Goal: Task Accomplishment & Management: Complete application form

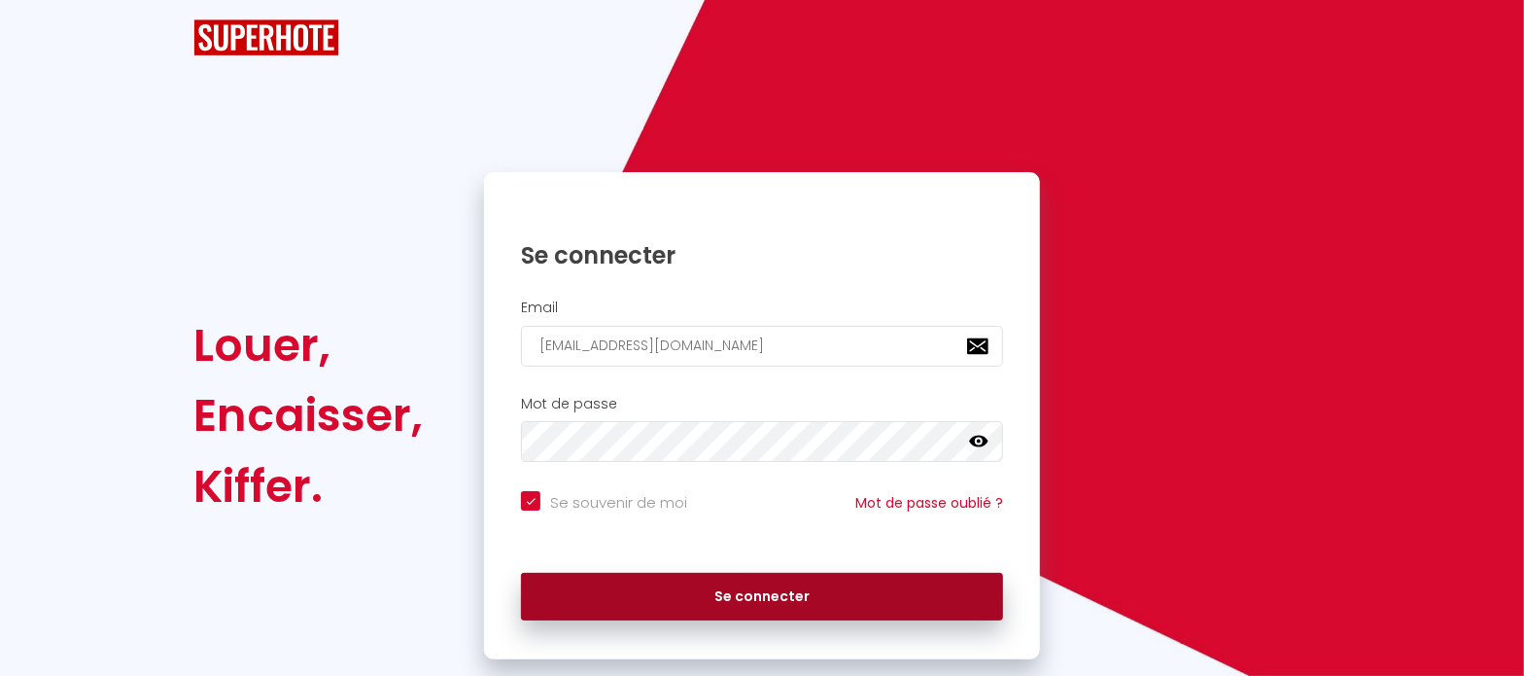
click at [651, 589] on button "Se connecter" at bounding box center [762, 597] width 482 height 49
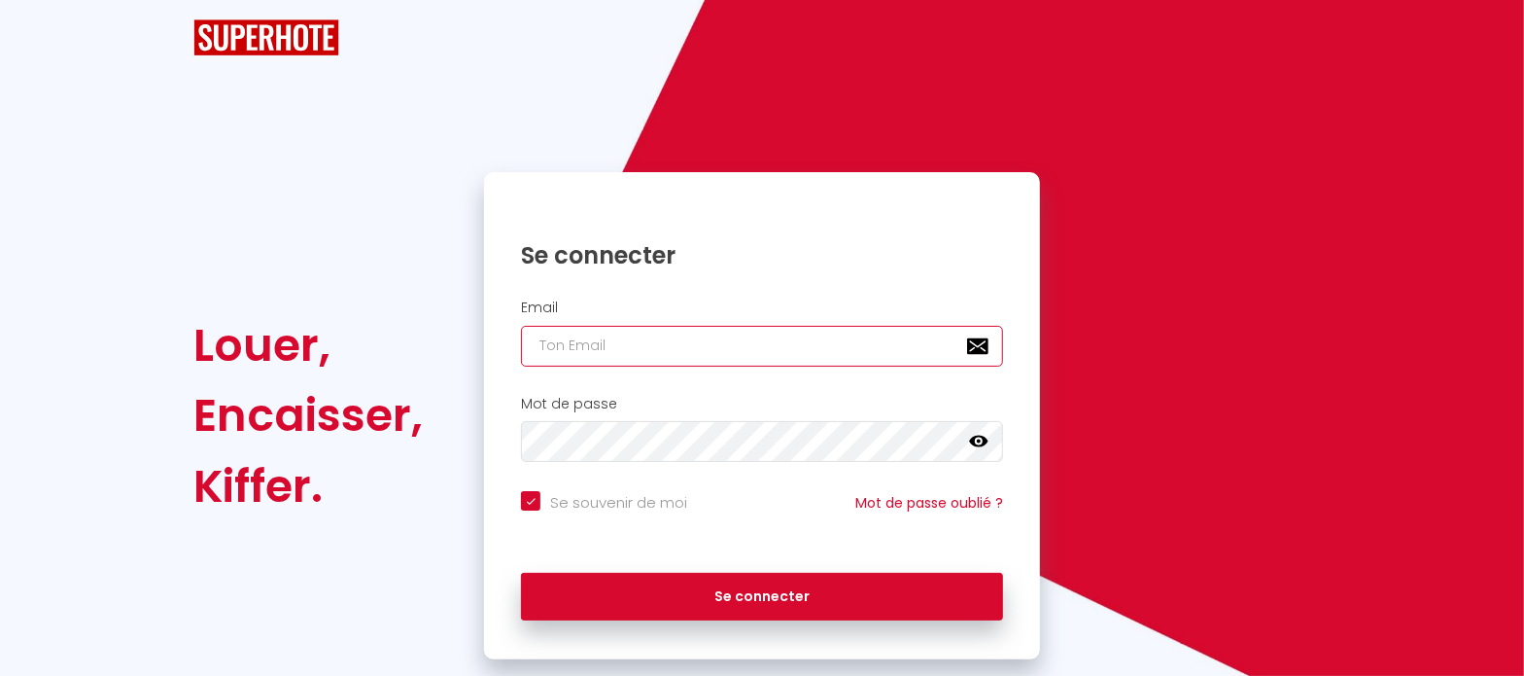
type input "[EMAIL_ADDRESS][DOMAIN_NAME]"
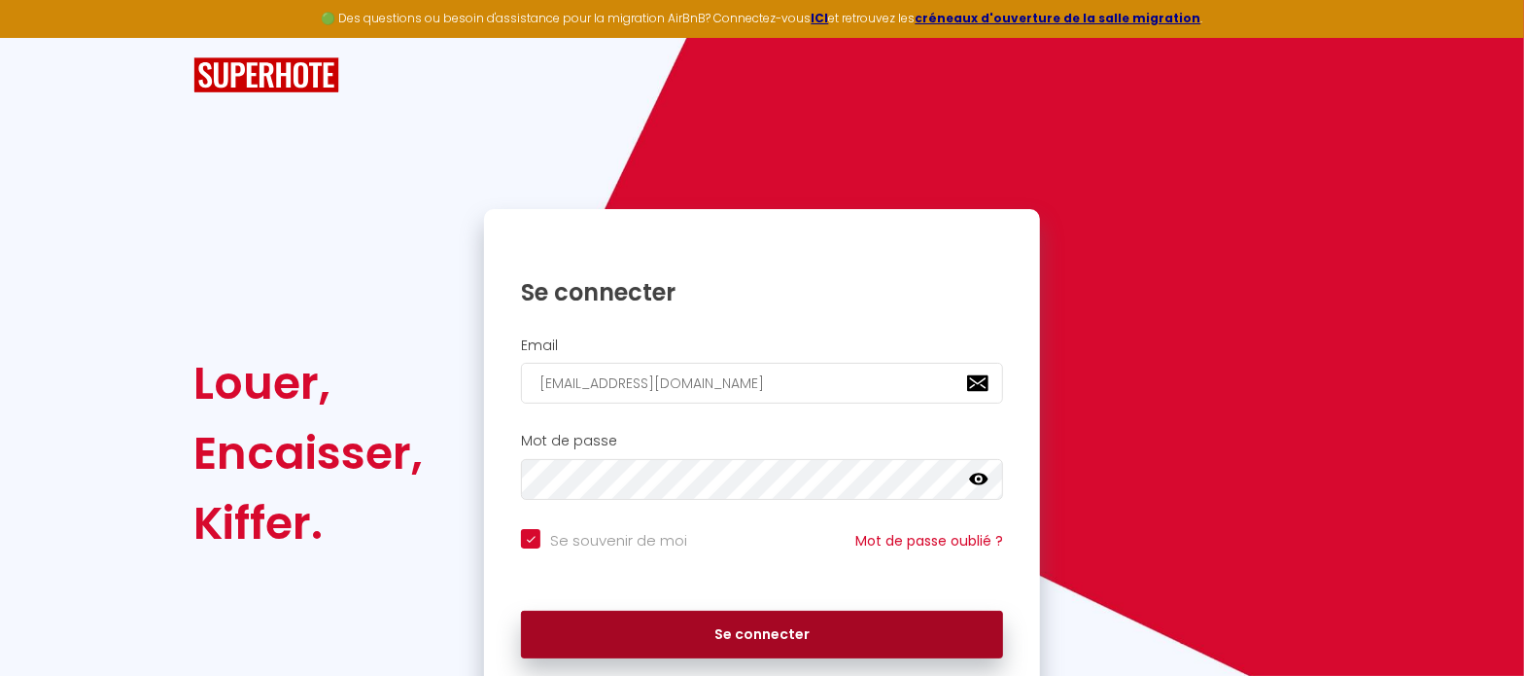
click at [747, 625] on button "Se connecter" at bounding box center [762, 635] width 482 height 49
checkbox input "true"
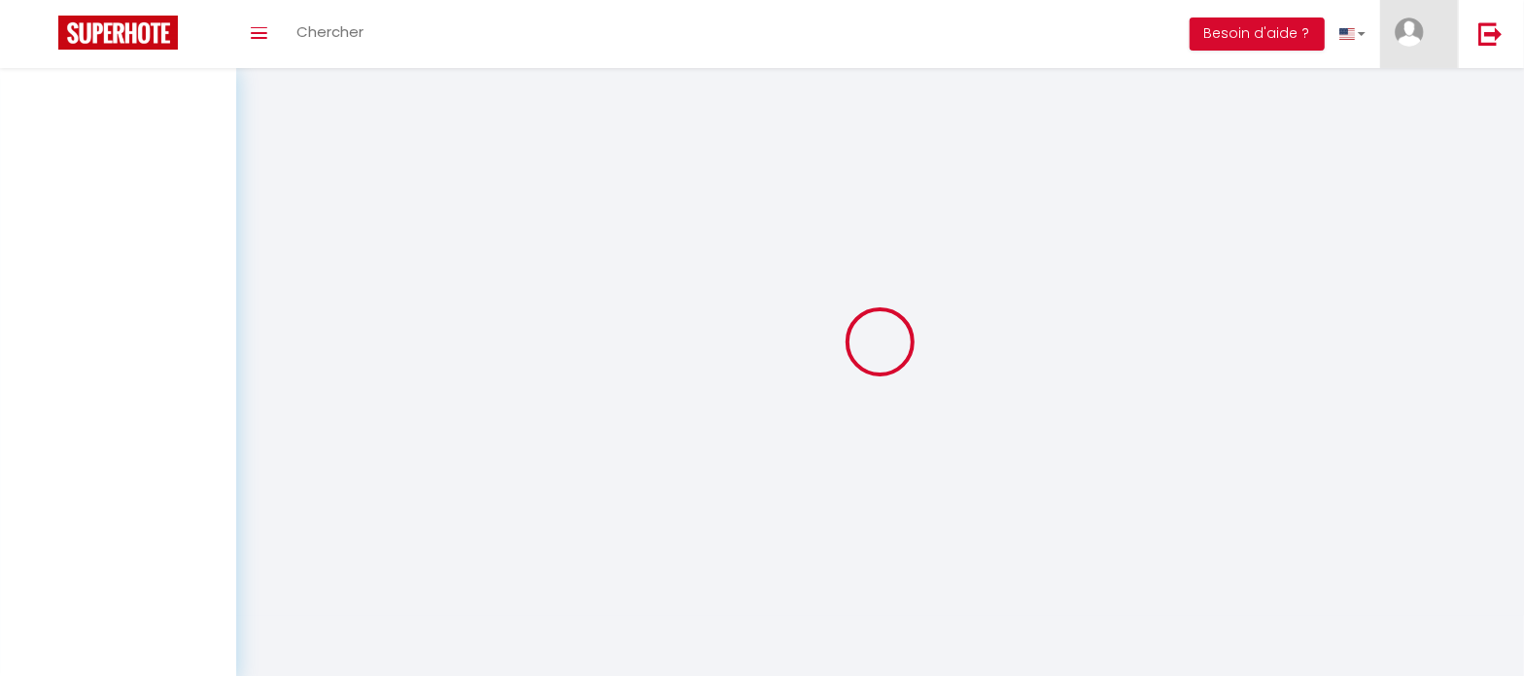
click at [1434, 36] on span at bounding box center [1434, 31] width 0 height 24
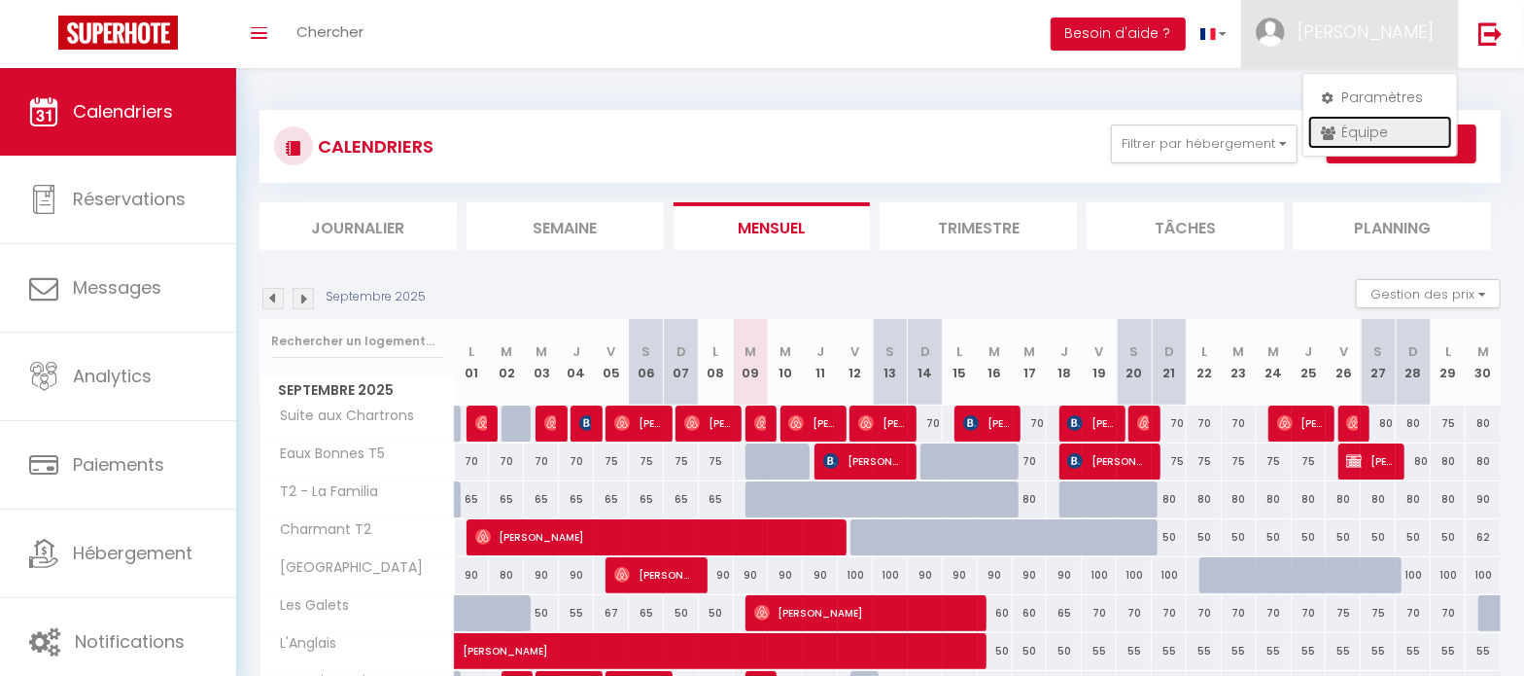
click at [1385, 120] on link "Équipe" at bounding box center [1381, 132] width 144 height 33
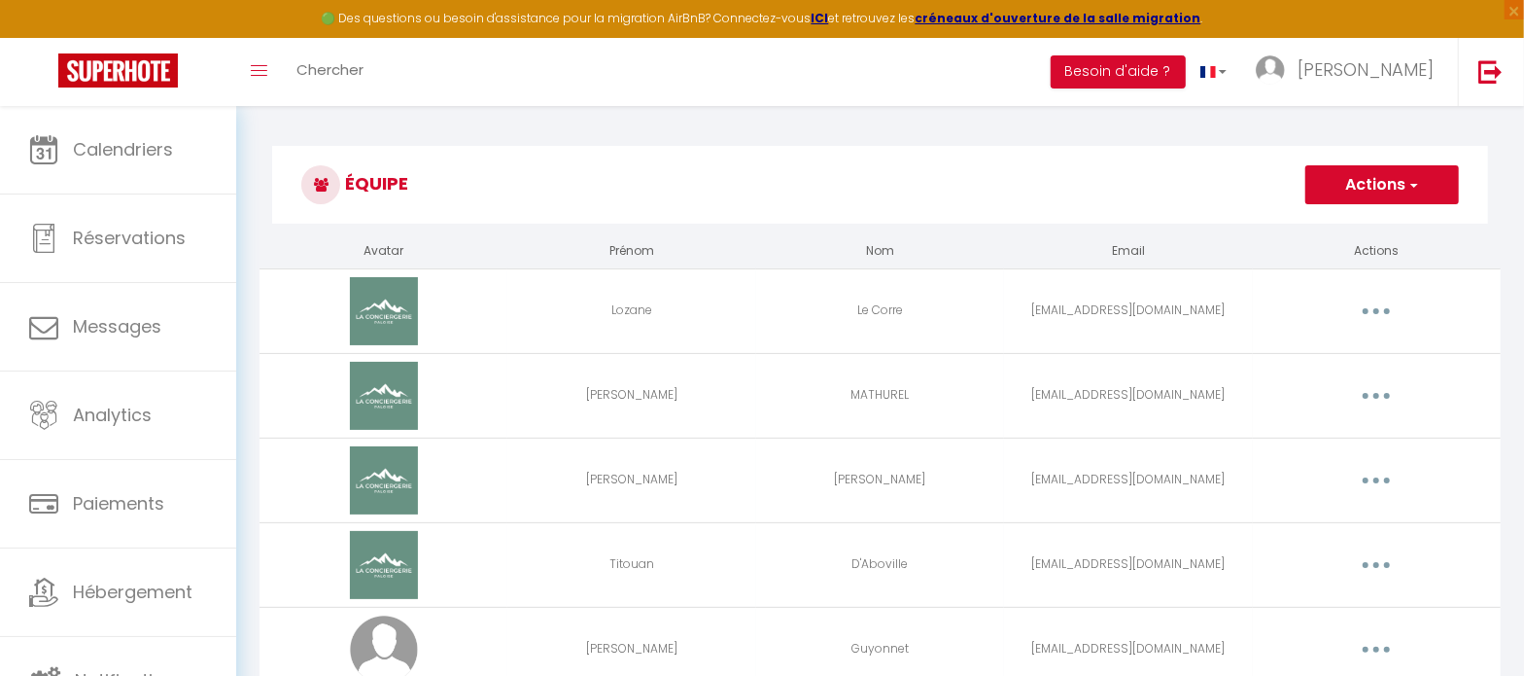
click at [1417, 183] on span "button" at bounding box center [1413, 184] width 13 height 19
click at [1394, 230] on link "Ajouter un nouvel utilisateur" at bounding box center [1343, 227] width 229 height 25
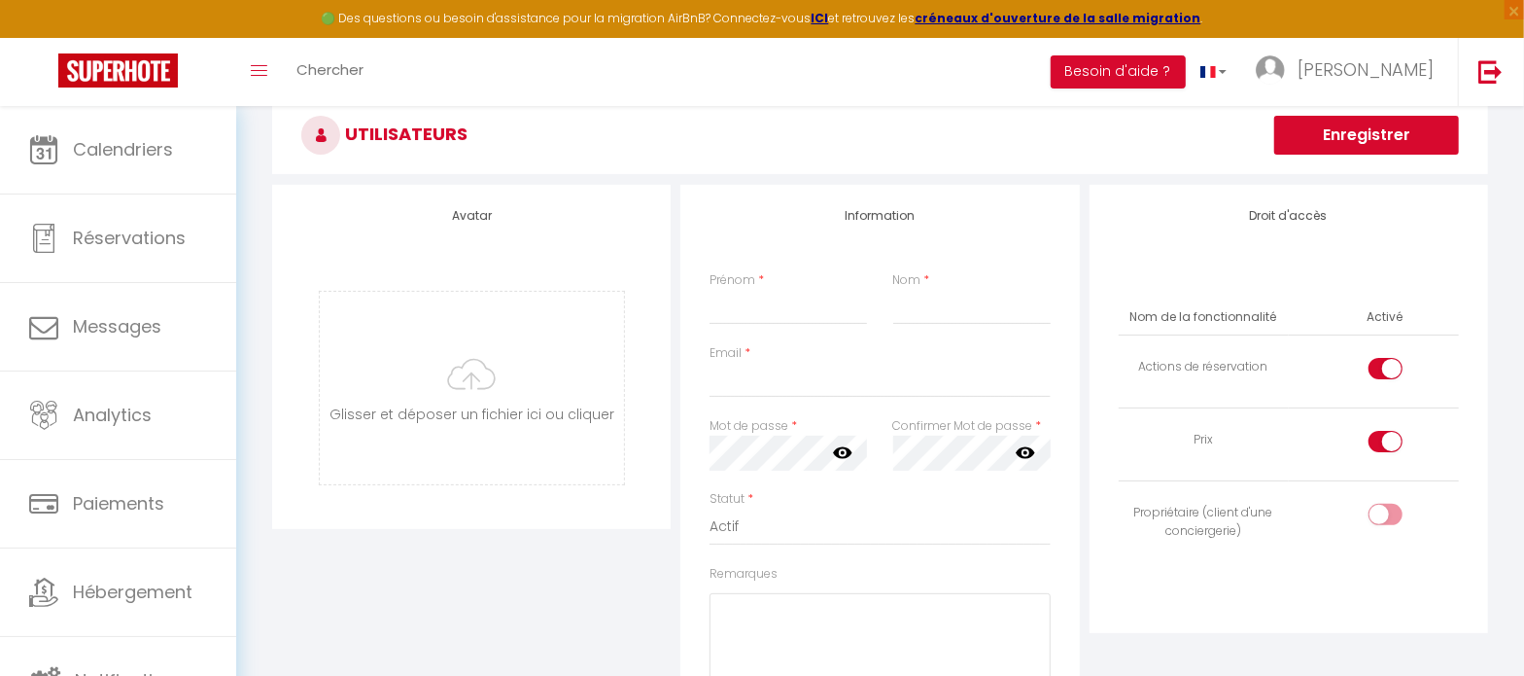
scroll to position [121, 0]
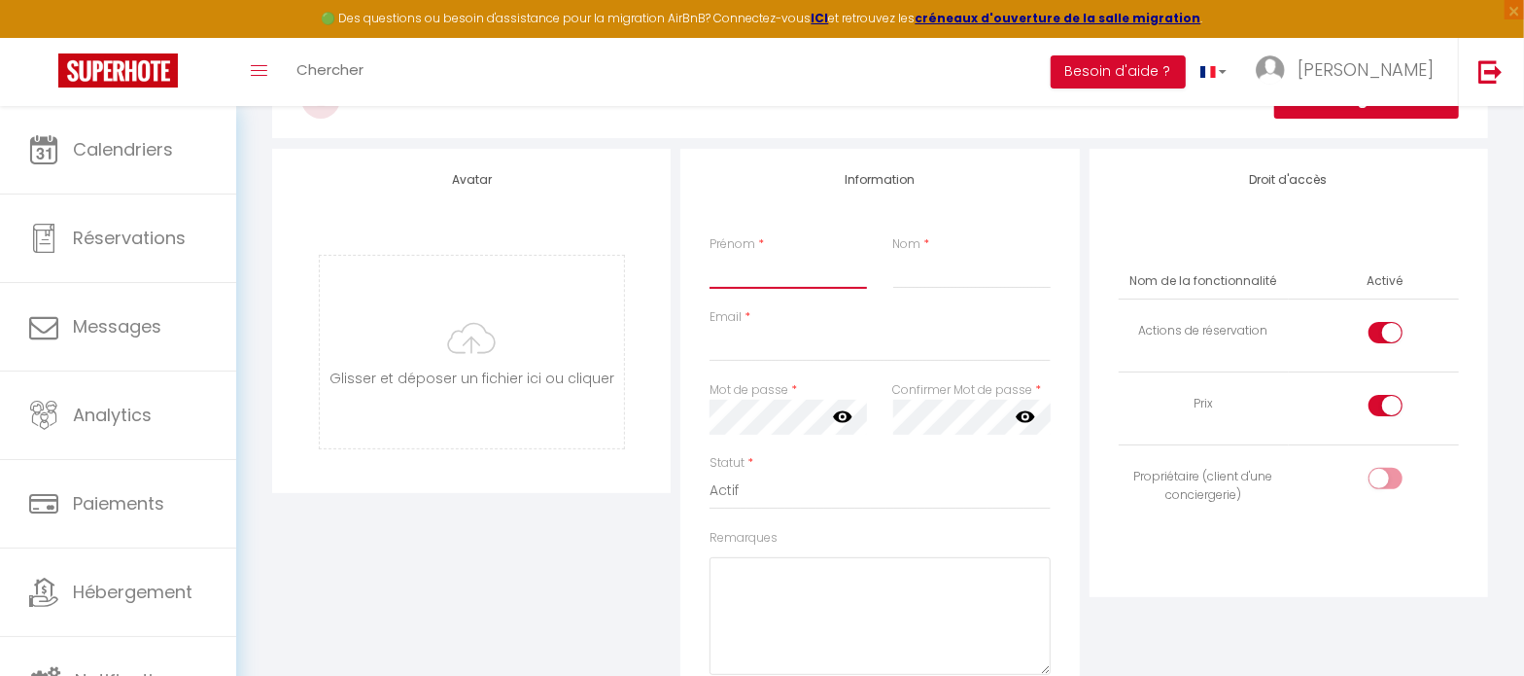
click at [764, 270] on input "Prénom" at bounding box center [789, 271] width 158 height 35
type input "v"
type input "Valery"
click at [1002, 276] on input "Nom" at bounding box center [973, 271] width 158 height 35
type input "HOUALANOU"
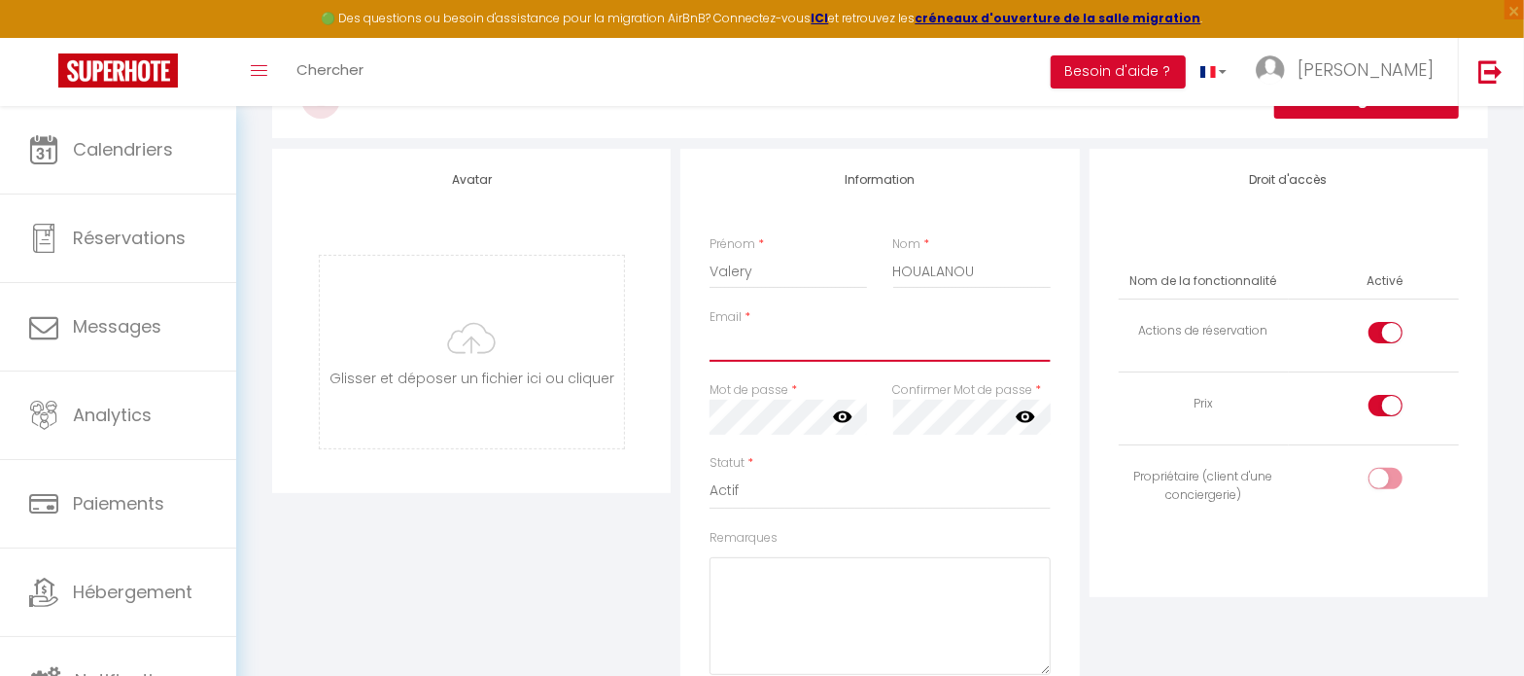
click at [759, 348] on input "Email" at bounding box center [880, 344] width 340 height 35
type input "[EMAIL_ADDRESS][DOMAIN_NAME]"
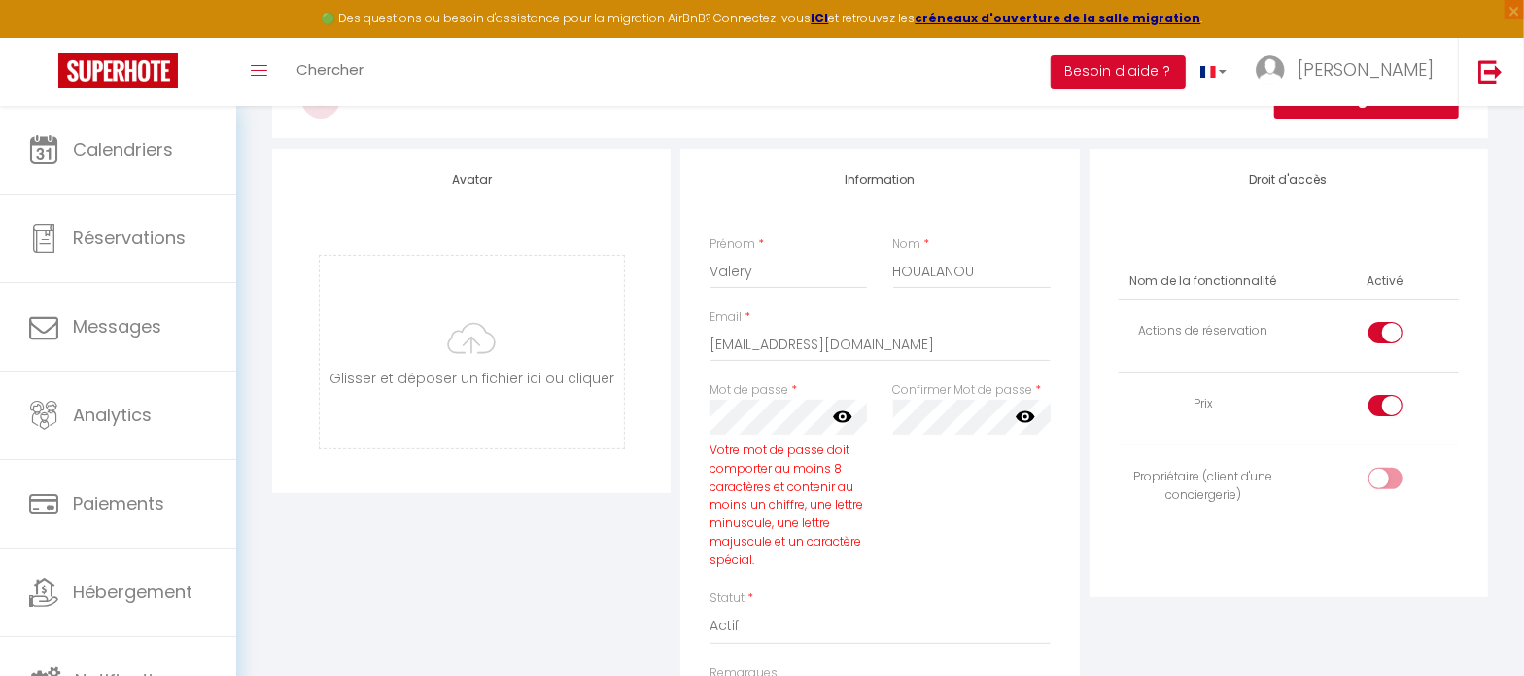
click at [849, 418] on icon at bounding box center [842, 417] width 19 height 12
click at [507, 547] on div "Avatar [PERSON_NAME] et déposer un fichier ici ou cliquer Ooops, something wron…" at bounding box center [471, 552] width 408 height 806
click at [642, 433] on div "Avatar [PERSON_NAME] et déposer un fichier ici ou cliquer Ooops, something wron…" at bounding box center [880, 552] width 1226 height 806
click at [598, 508] on div "Avatar [PERSON_NAME] et déposer un fichier ici ou cliquer Ooops, something wron…" at bounding box center [471, 552] width 408 height 806
click at [972, 562] on div "Confirmer Mot de passe * false" at bounding box center [972, 485] width 183 height 208
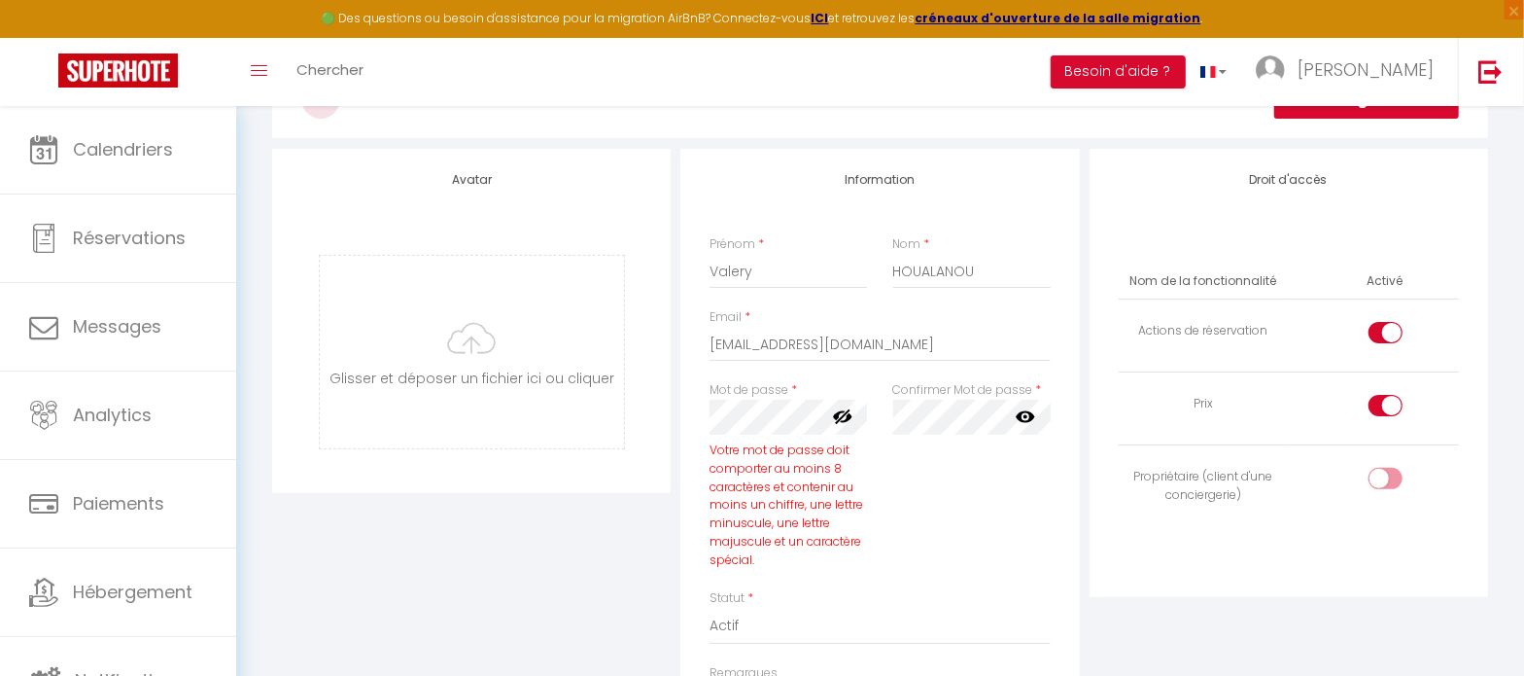
click at [1031, 420] on icon at bounding box center [1025, 415] width 19 height 19
click at [921, 617] on select "Actif Inactif" at bounding box center [880, 626] width 340 height 37
click at [1381, 408] on div at bounding box center [1386, 405] width 34 height 21
click at [1385, 408] on input "checkbox" at bounding box center [1402, 409] width 34 height 29
checkbox input "false"
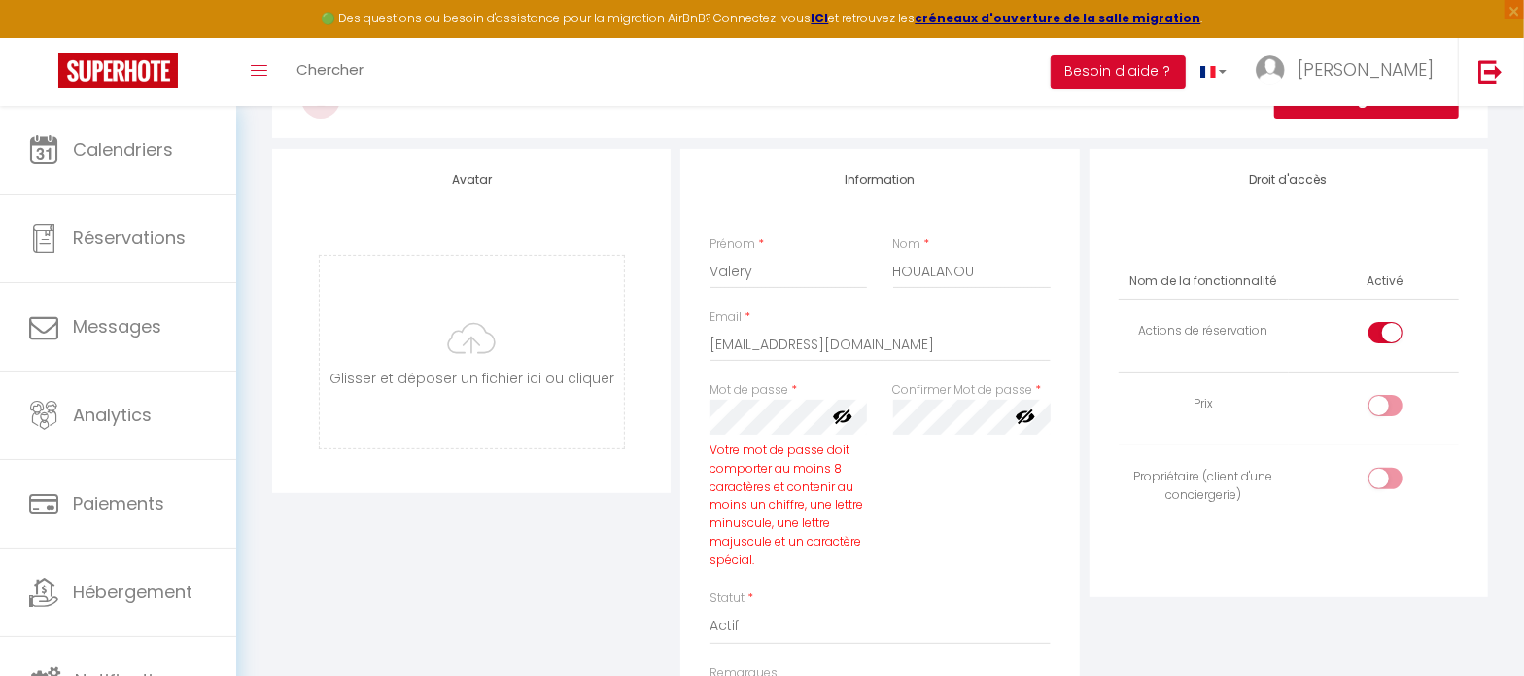
click at [613, 605] on div "Avatar [PERSON_NAME] et déposer un fichier ici ou cliquer Ooops, something wron…" at bounding box center [471, 552] width 408 height 806
click at [967, 560] on div "Confirmer Mot de passe * false" at bounding box center [972, 485] width 183 height 208
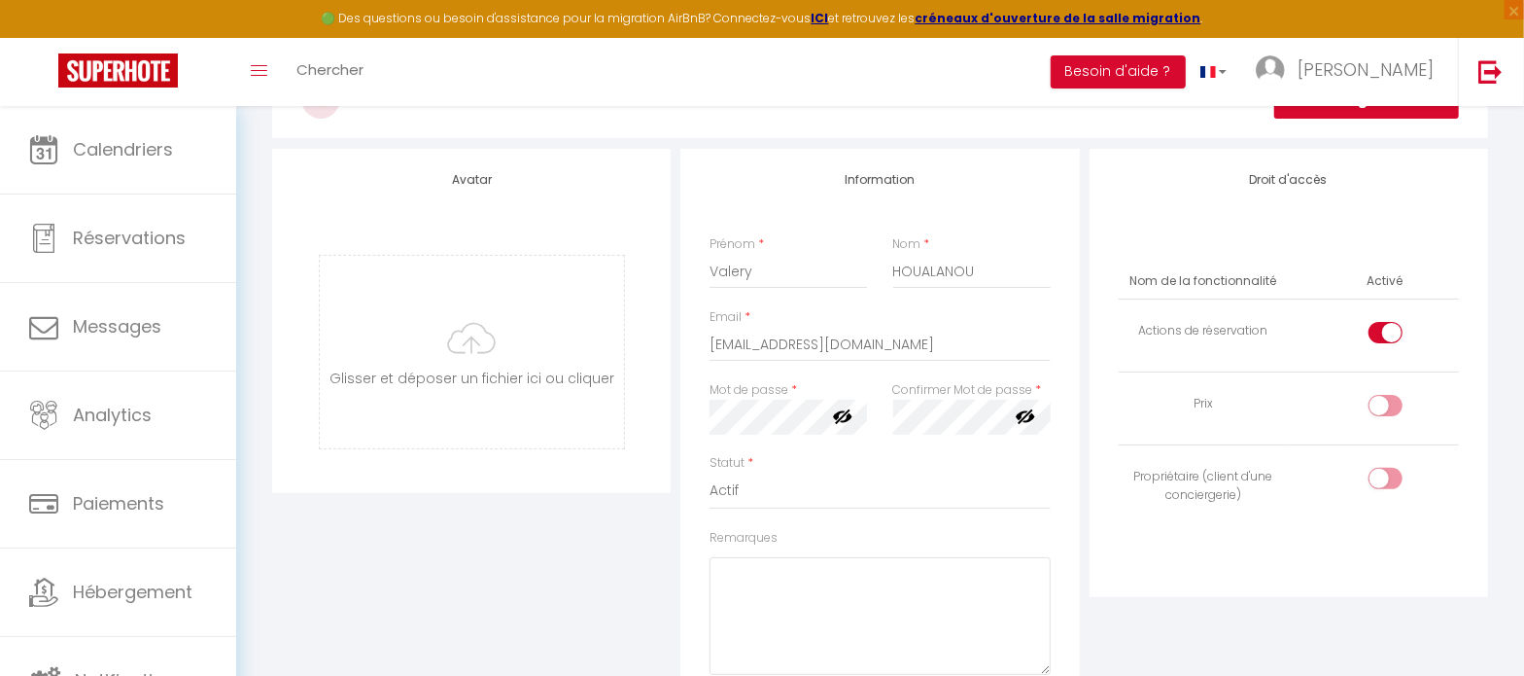
click at [833, 551] on div "Remarques" at bounding box center [880, 602] width 340 height 146
click at [492, 513] on div "Avatar [PERSON_NAME] et déposer un fichier ici ou cliquer Ooops, something wron…" at bounding box center [471, 484] width 408 height 671
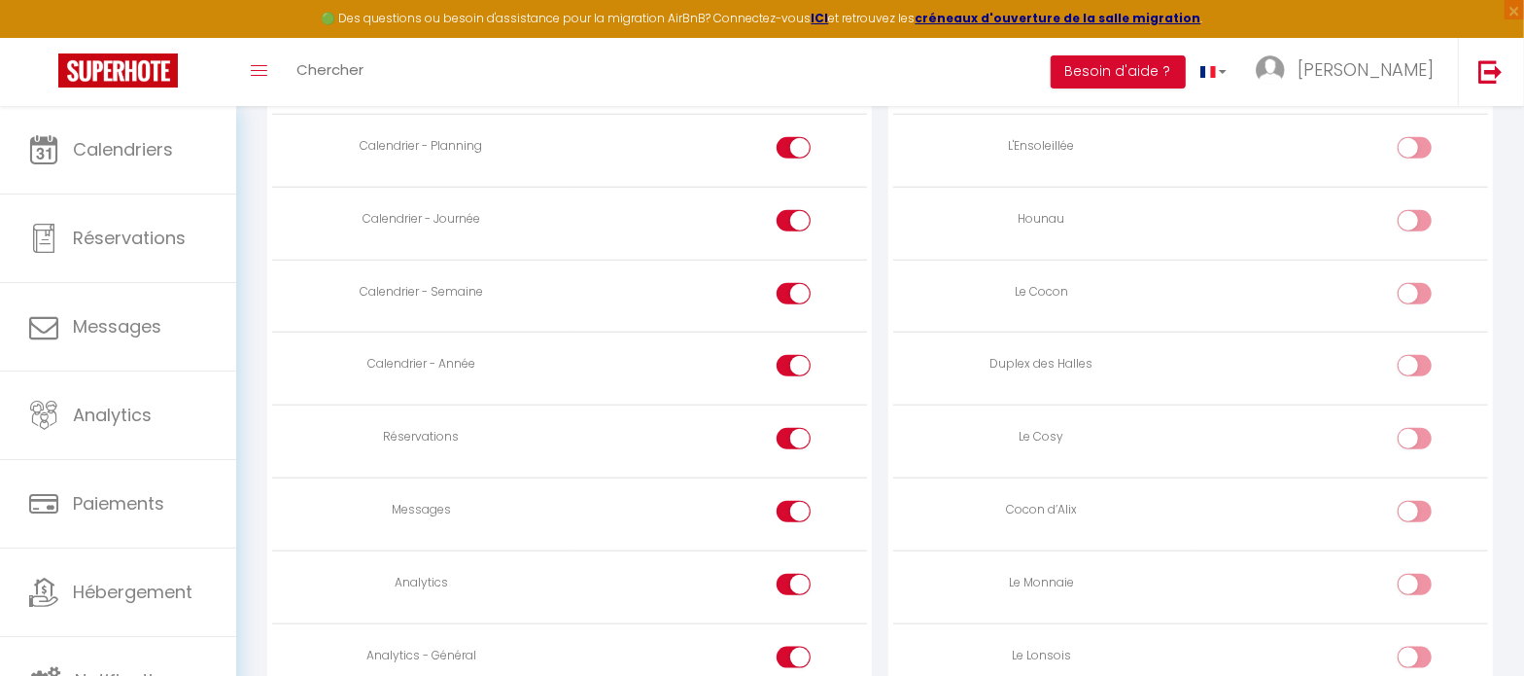
scroll to position [1094, 0]
click at [1424, 289] on input "checkbox" at bounding box center [1432, 296] width 34 height 29
checkbox input "true"
click at [1421, 363] on input "checkbox" at bounding box center [1432, 368] width 34 height 29
checkbox input "true"
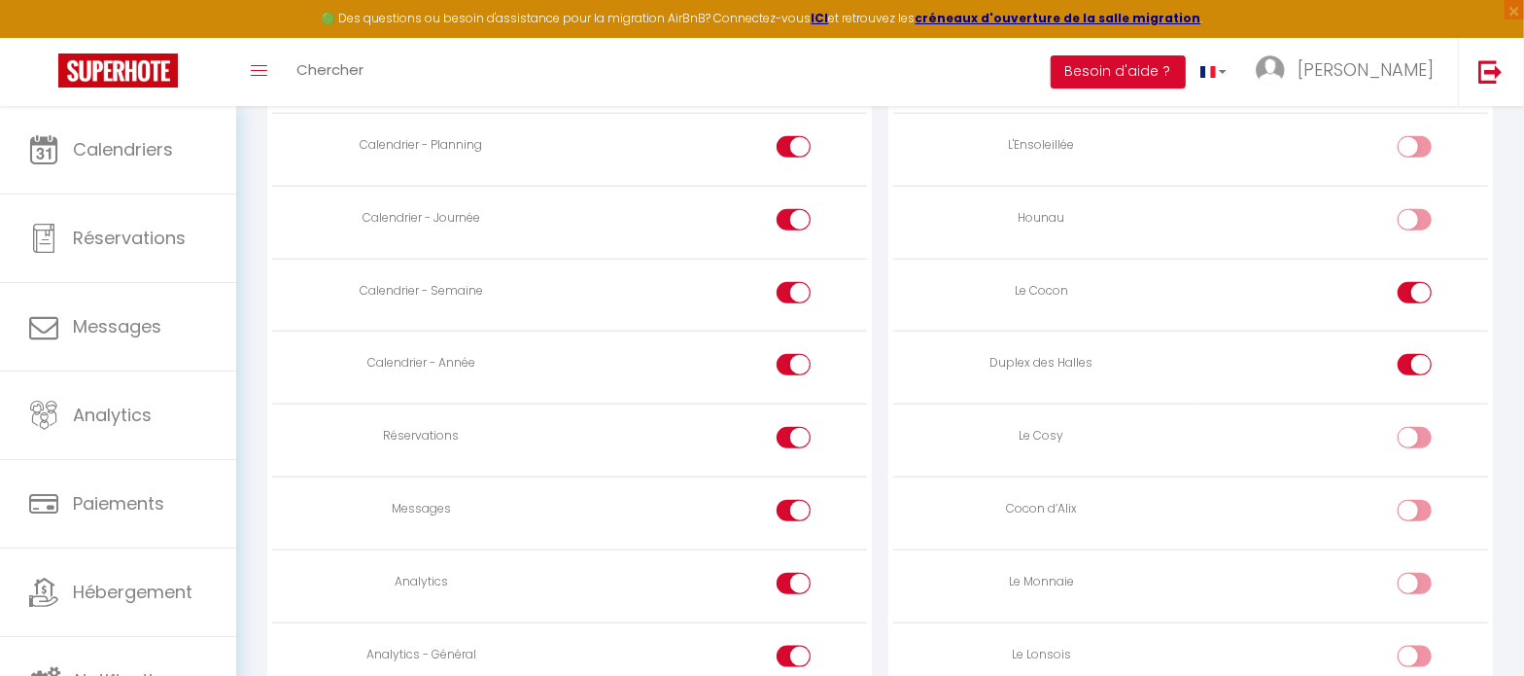
click at [1420, 431] on input "checkbox" at bounding box center [1432, 441] width 34 height 29
checkbox input "true"
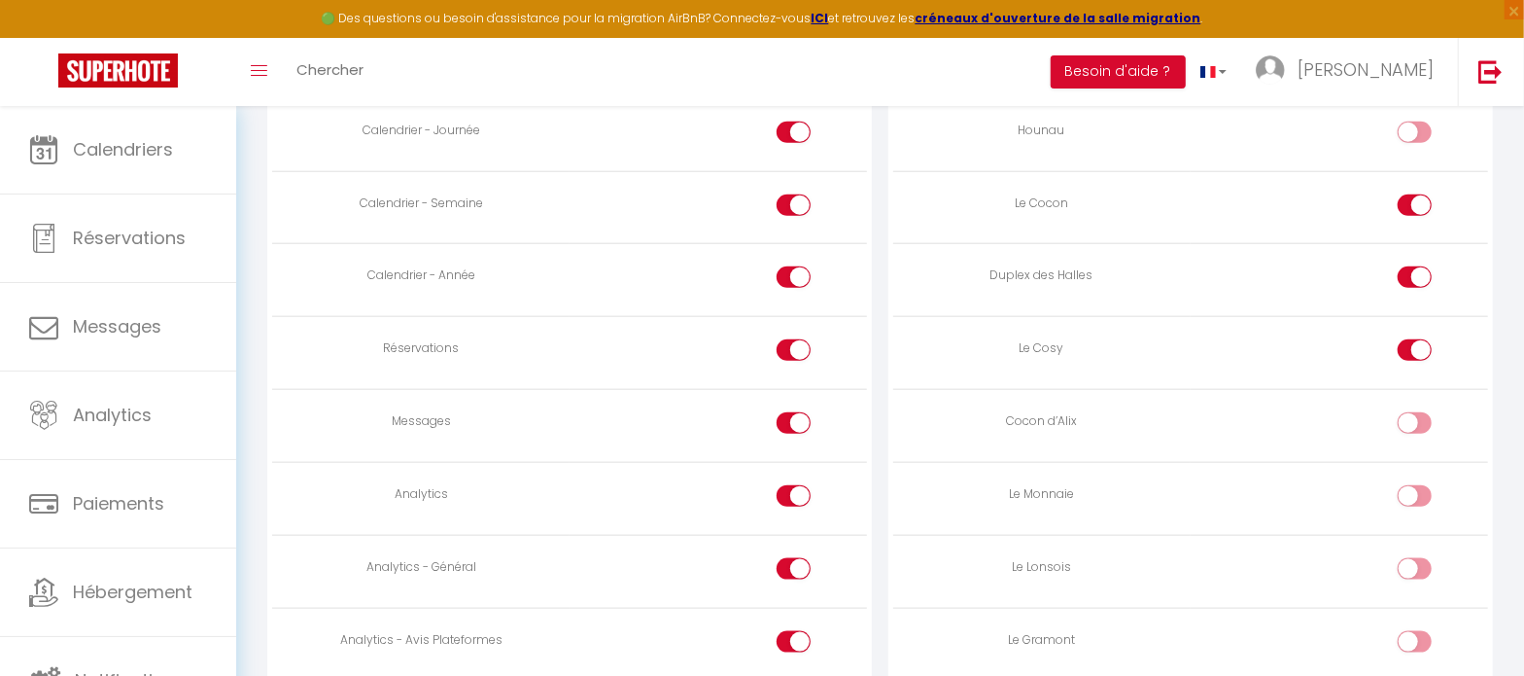
scroll to position [1215, 0]
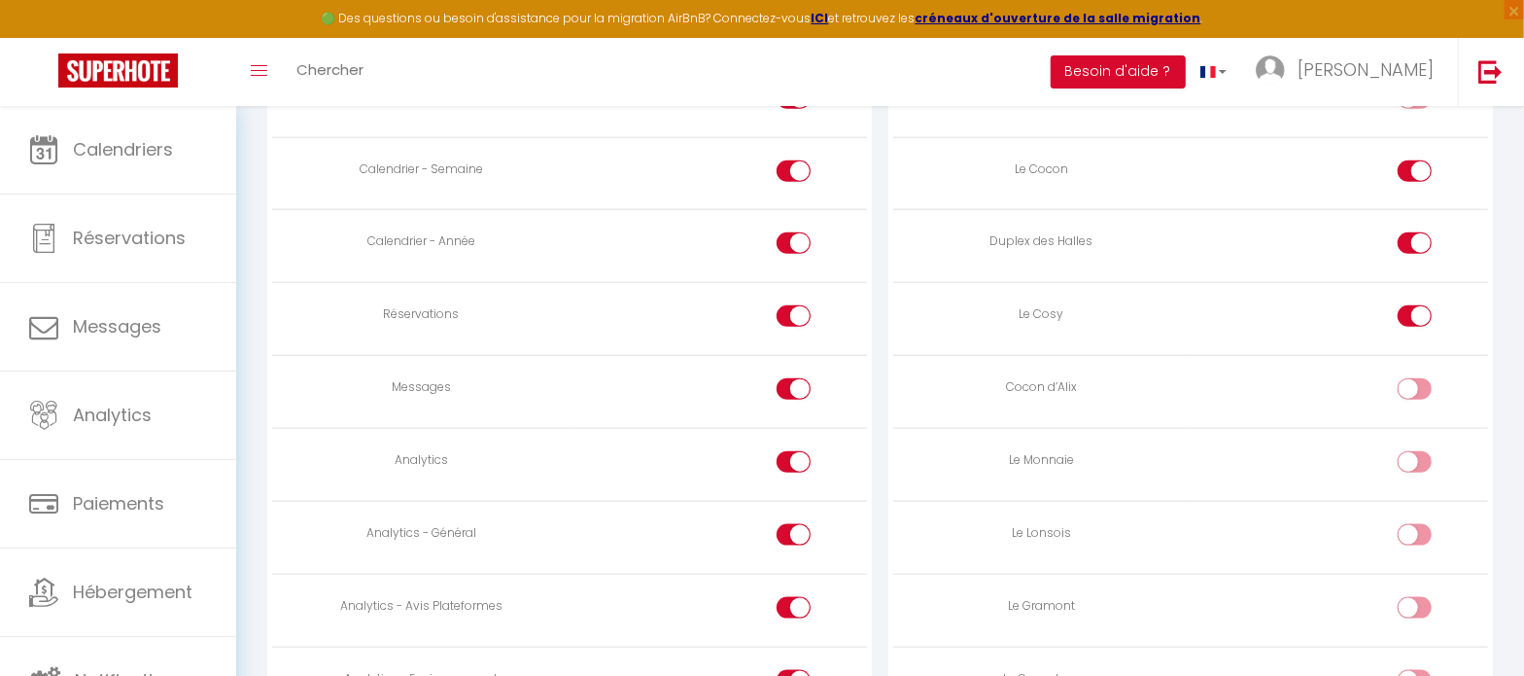
click at [1421, 459] on input "checkbox" at bounding box center [1432, 465] width 34 height 29
checkbox input "true"
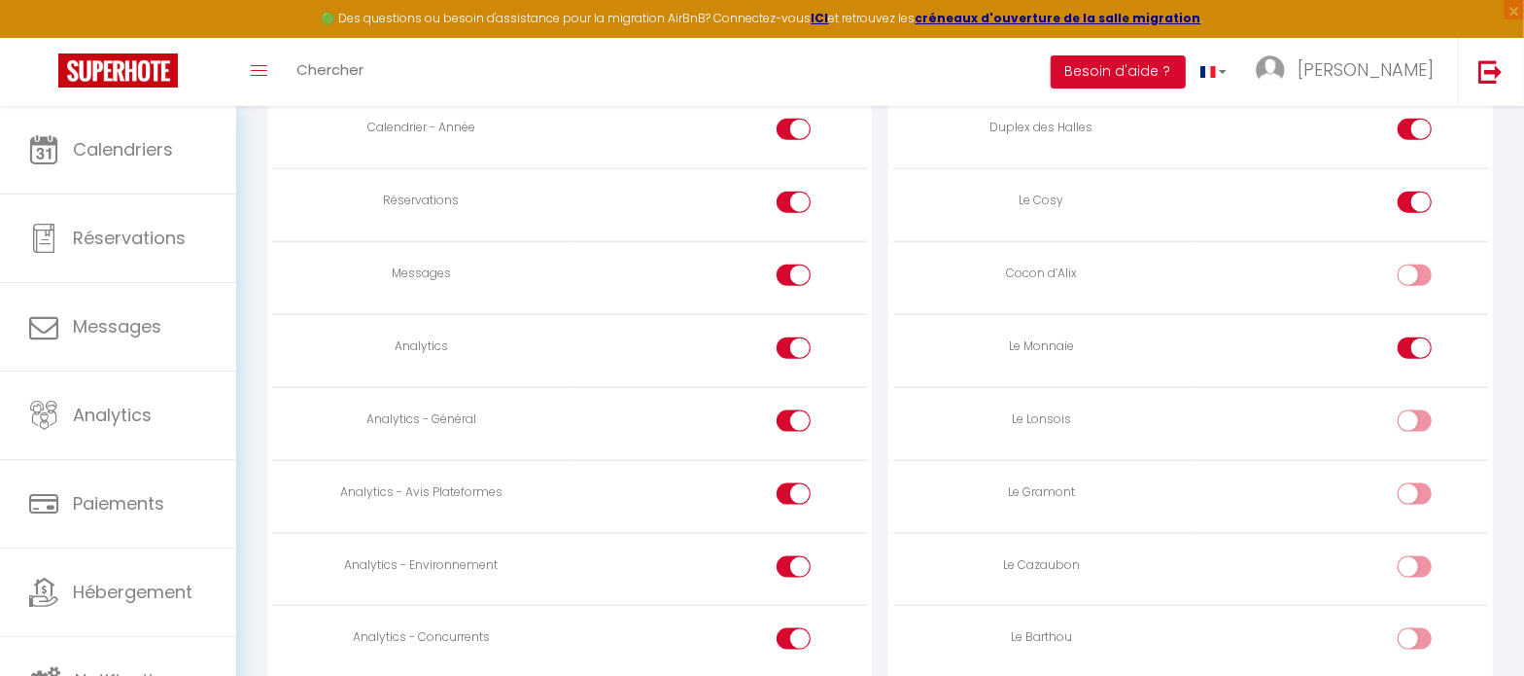
scroll to position [1337, 0]
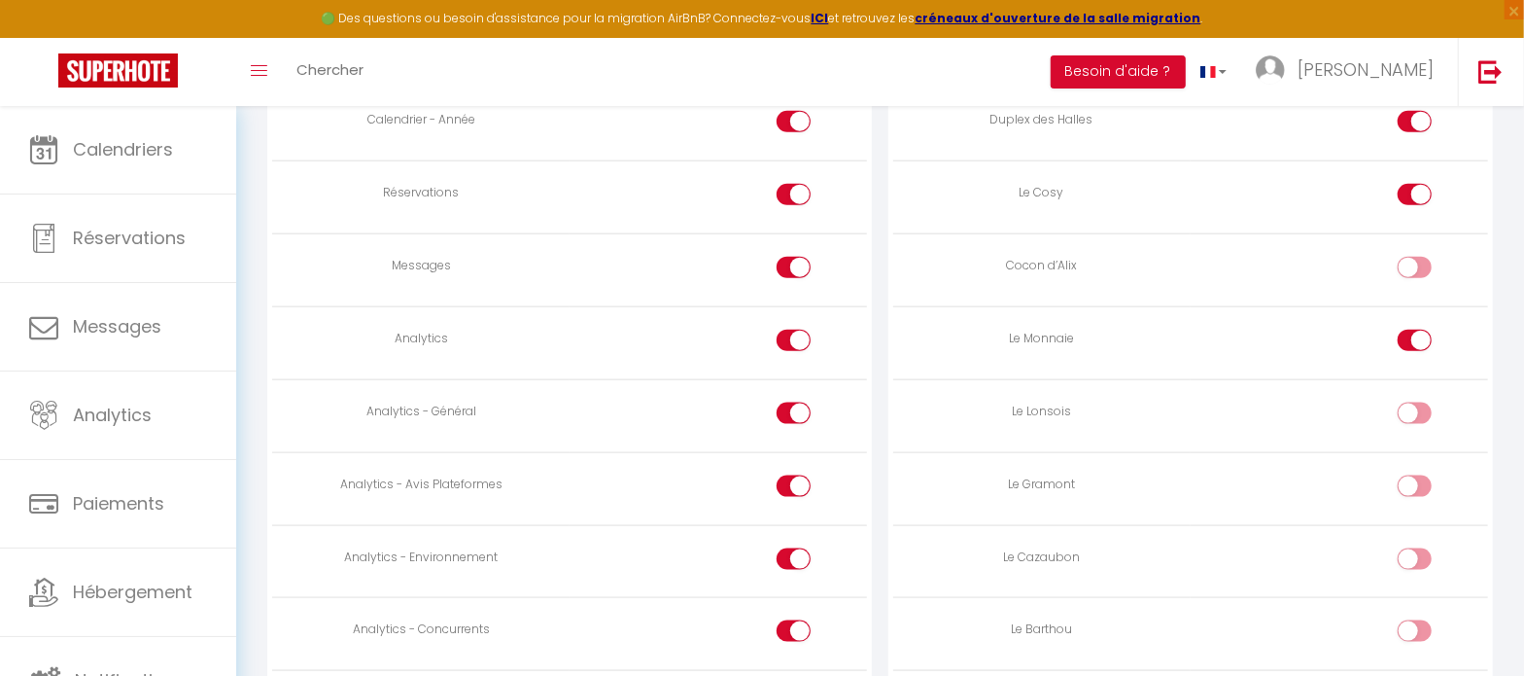
click at [1416, 479] on input "checkbox" at bounding box center [1432, 489] width 34 height 29
checkbox input "true"
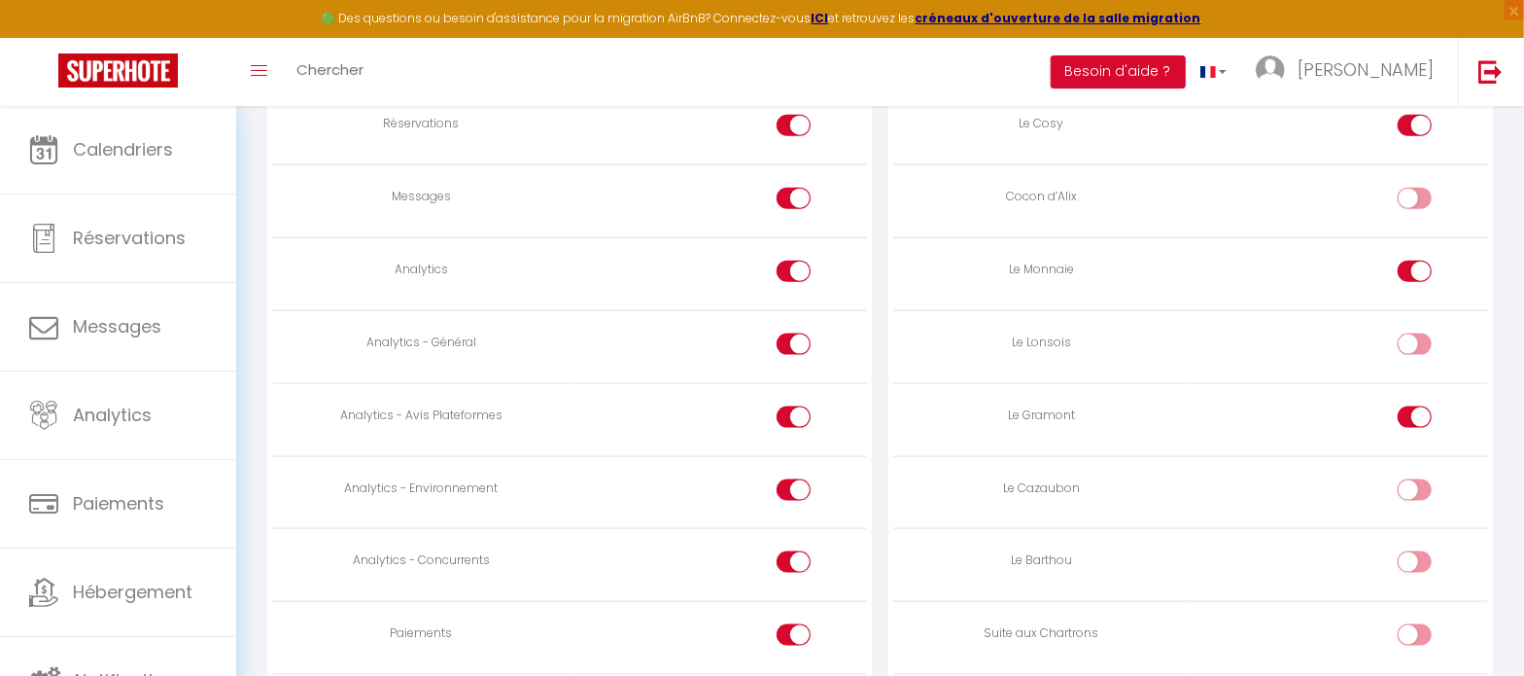
scroll to position [1458, 0]
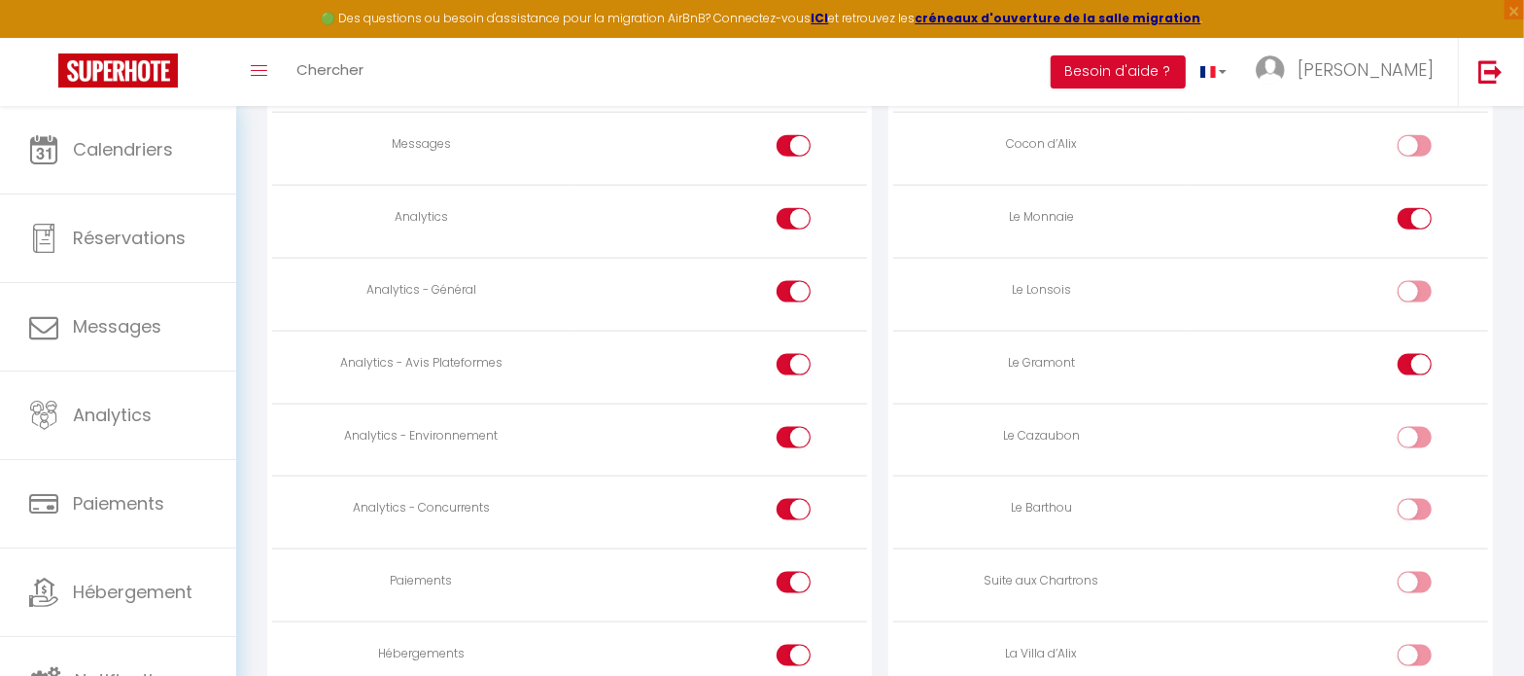
click at [1421, 432] on input "checkbox" at bounding box center [1432, 441] width 34 height 29
checkbox input "true"
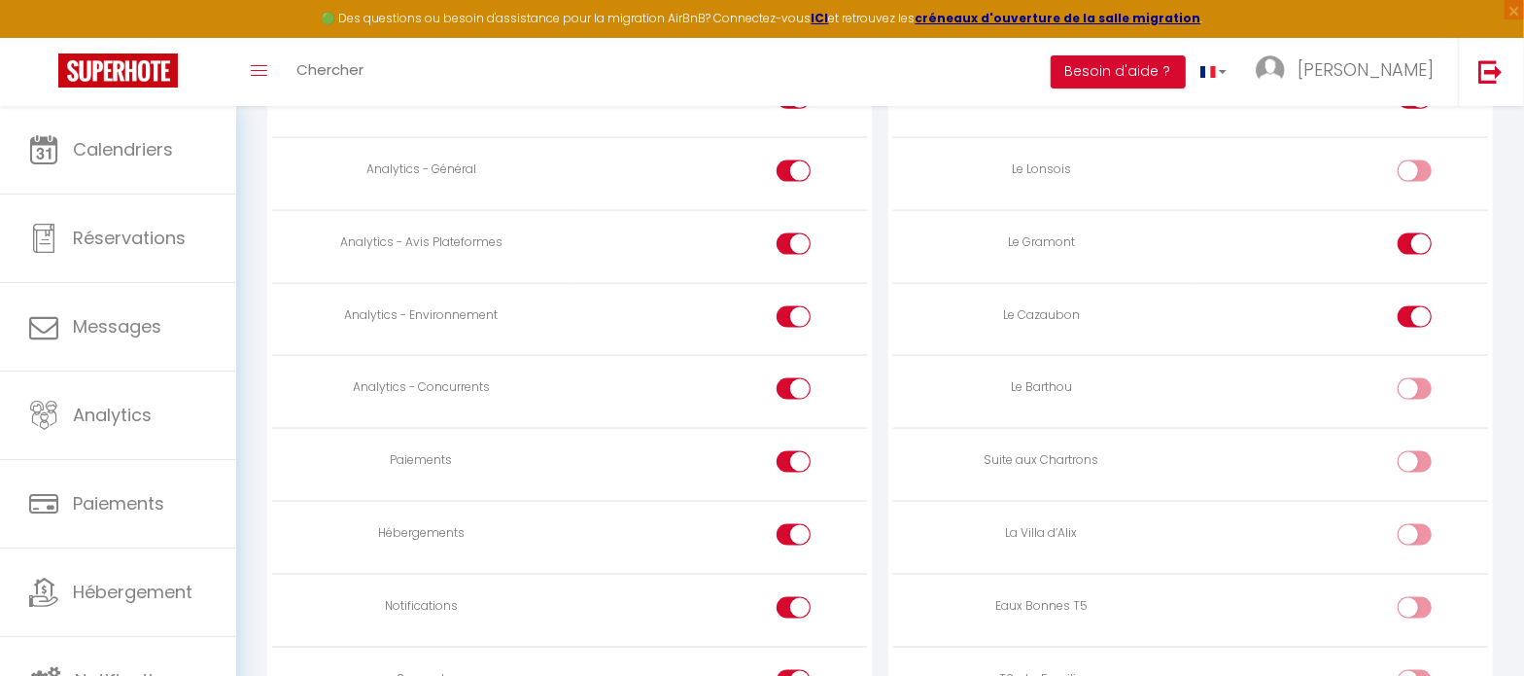
click at [1423, 380] on input "checkbox" at bounding box center [1432, 392] width 34 height 29
checkbox input "true"
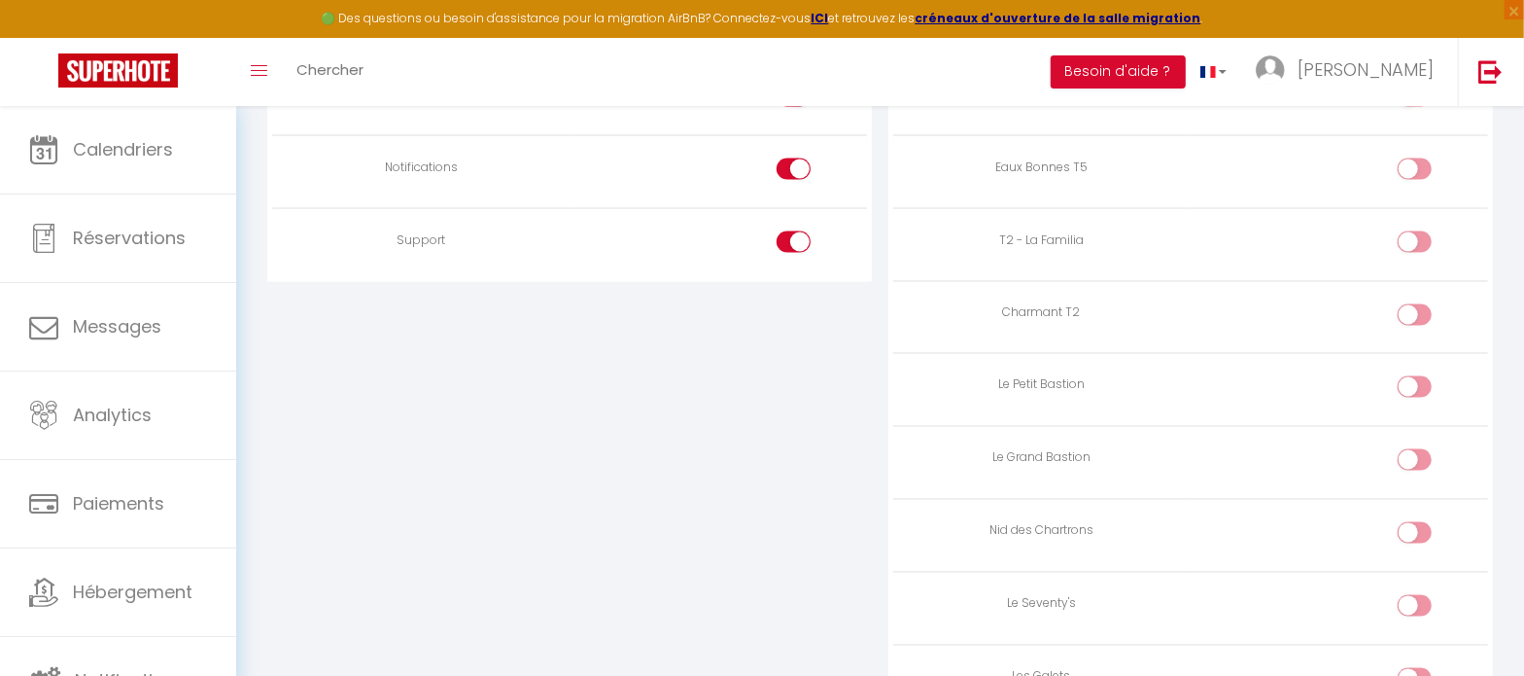
scroll to position [2066, 0]
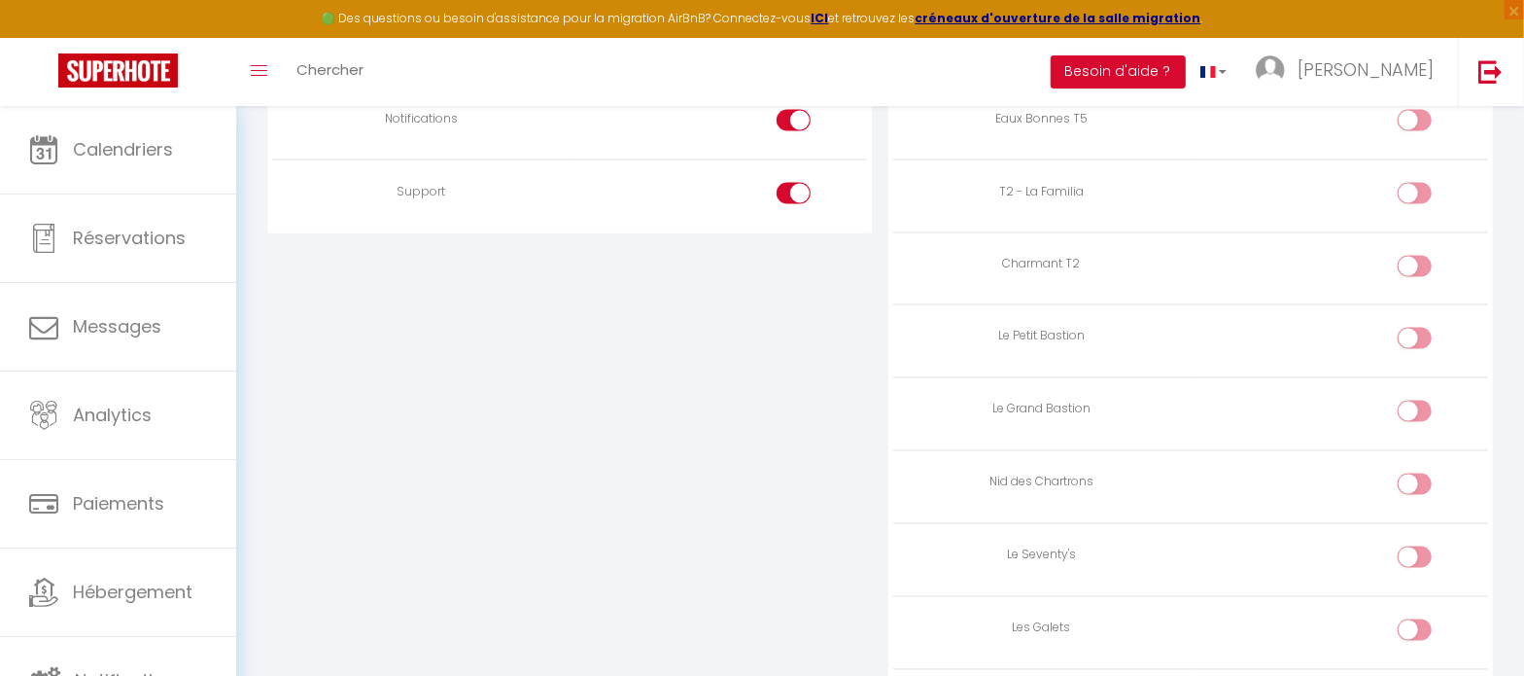
click at [1423, 546] on input "checkbox" at bounding box center [1432, 560] width 34 height 29
checkbox input "true"
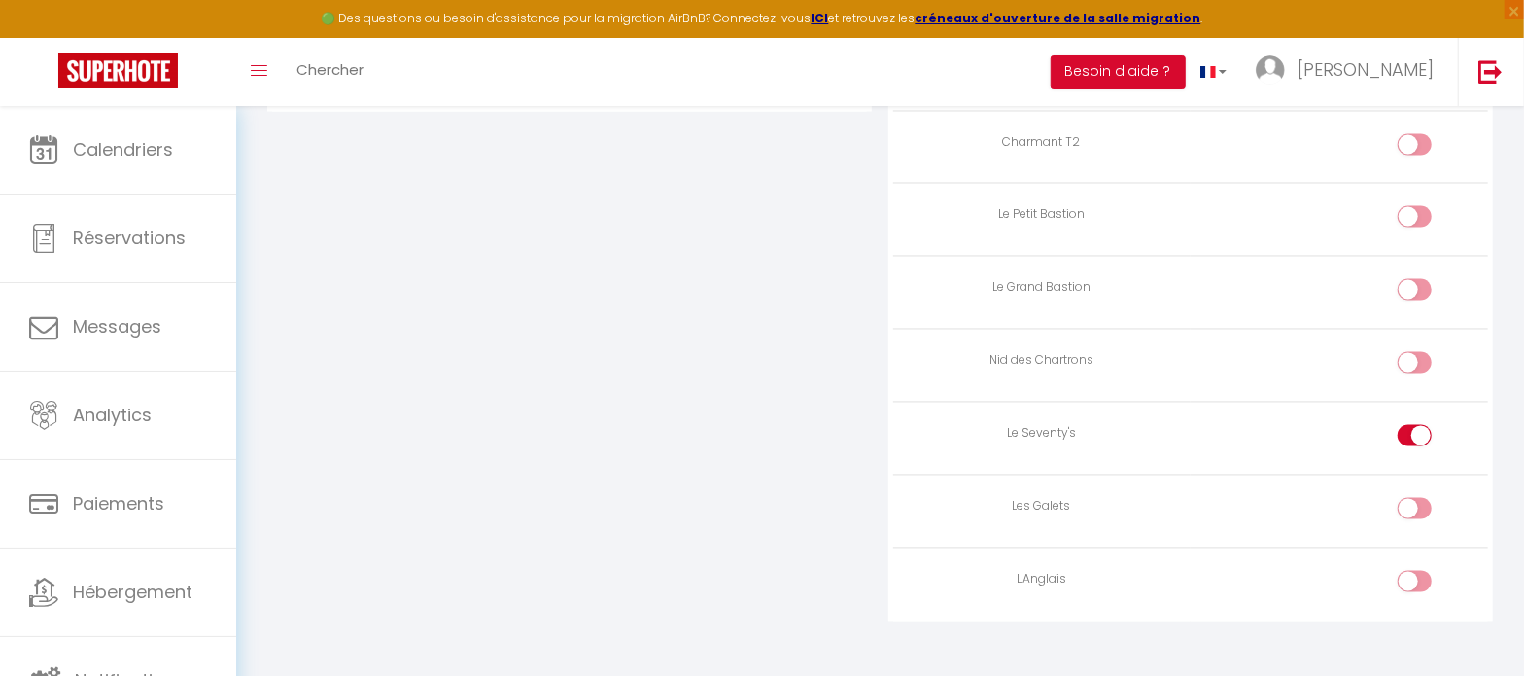
click at [1423, 507] on input "checkbox" at bounding box center [1432, 512] width 34 height 29
checkbox input "true"
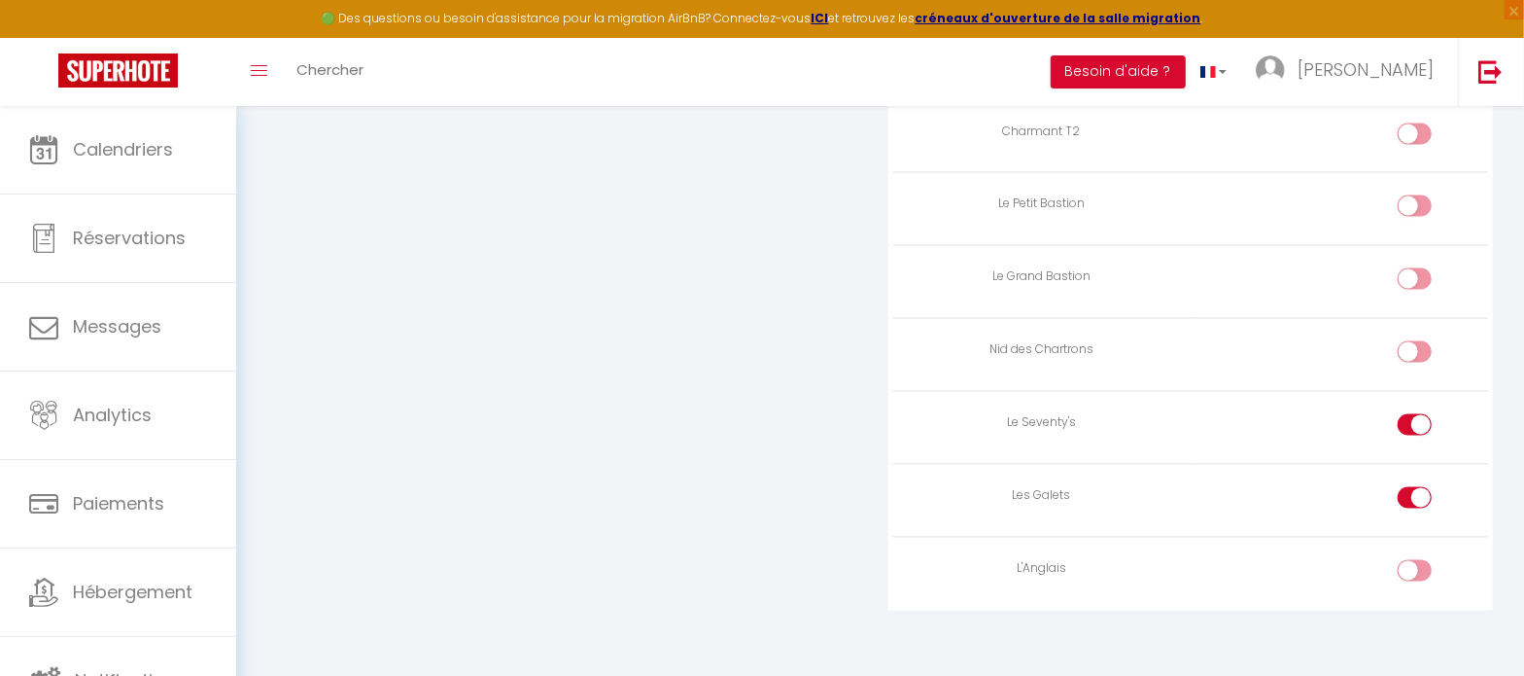
click at [1429, 560] on input "checkbox" at bounding box center [1432, 574] width 34 height 29
checkbox input "true"
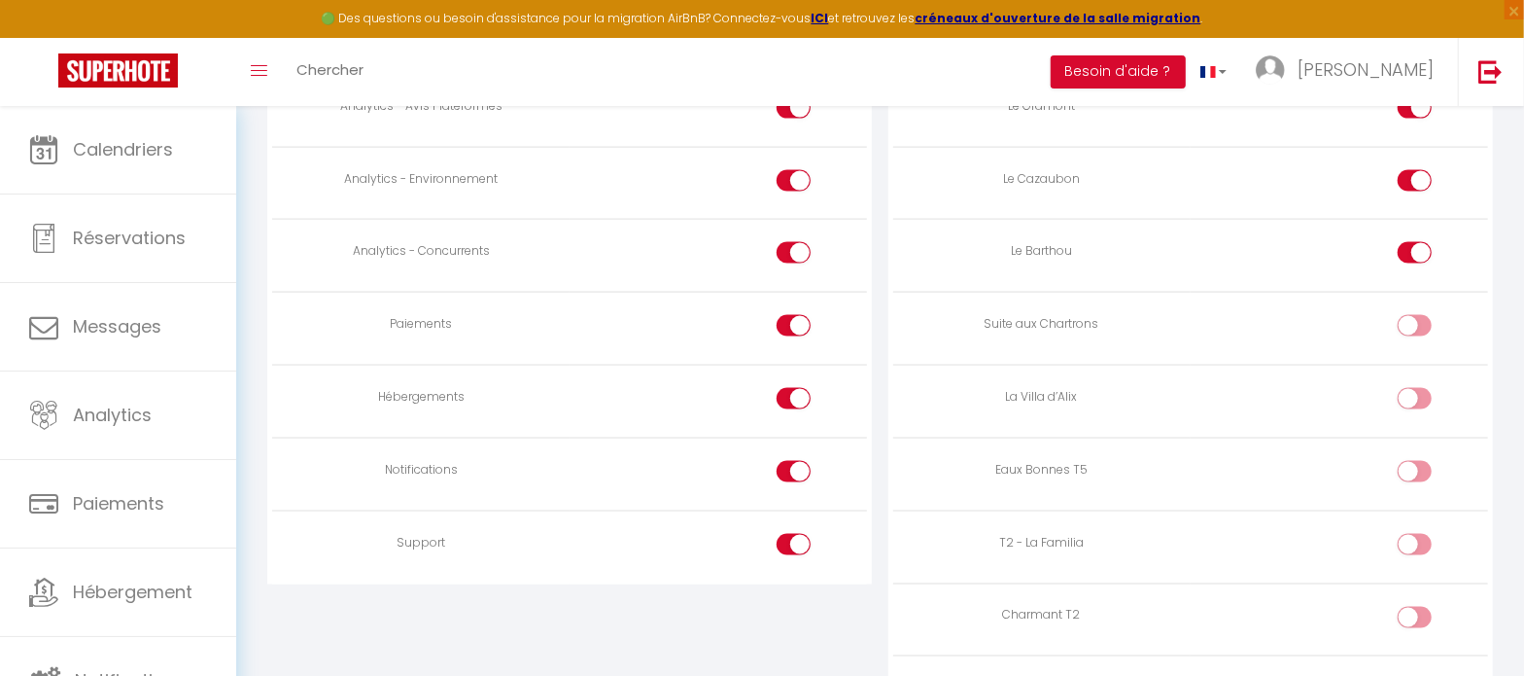
scroll to position [1712, 0]
click at [788, 327] on div at bounding box center [794, 328] width 34 height 21
click at [794, 327] on input "checkbox" at bounding box center [811, 332] width 34 height 29
checkbox input "false"
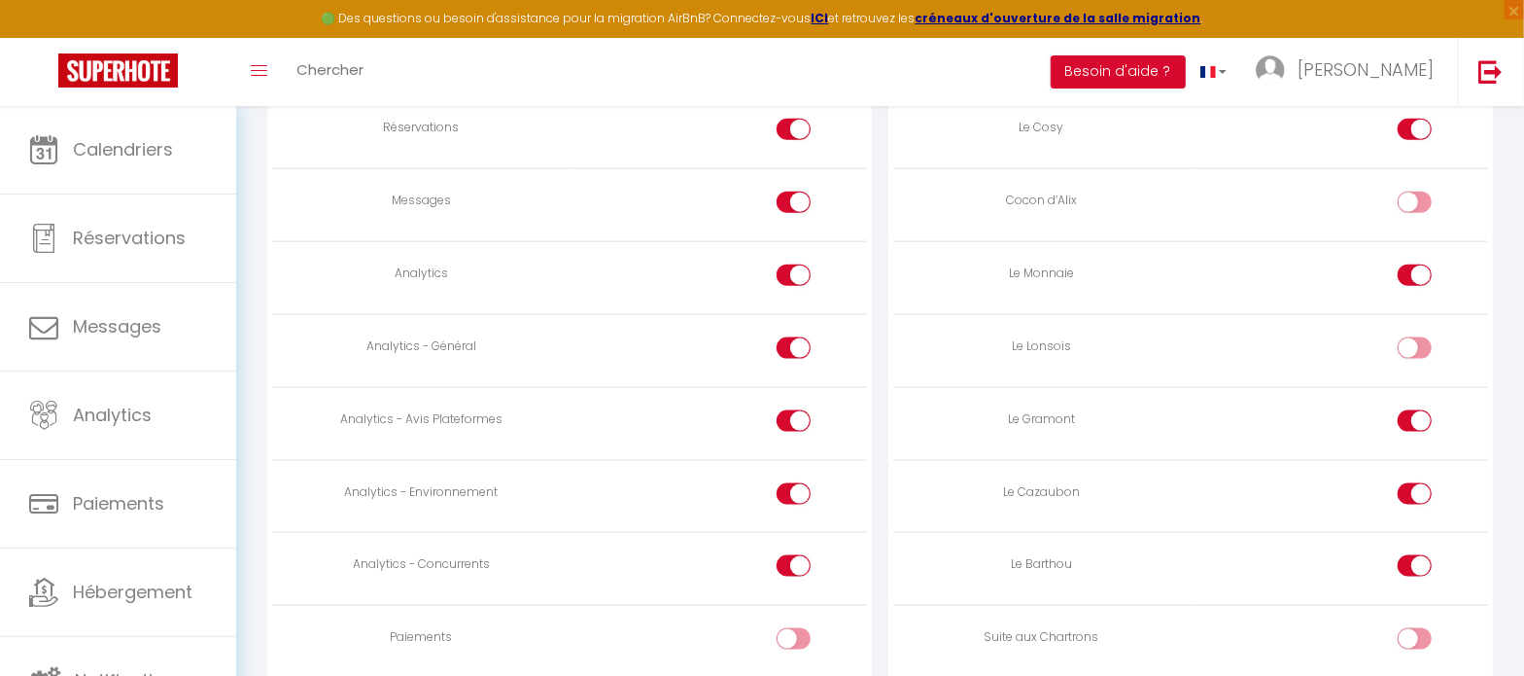
scroll to position [1348, 0]
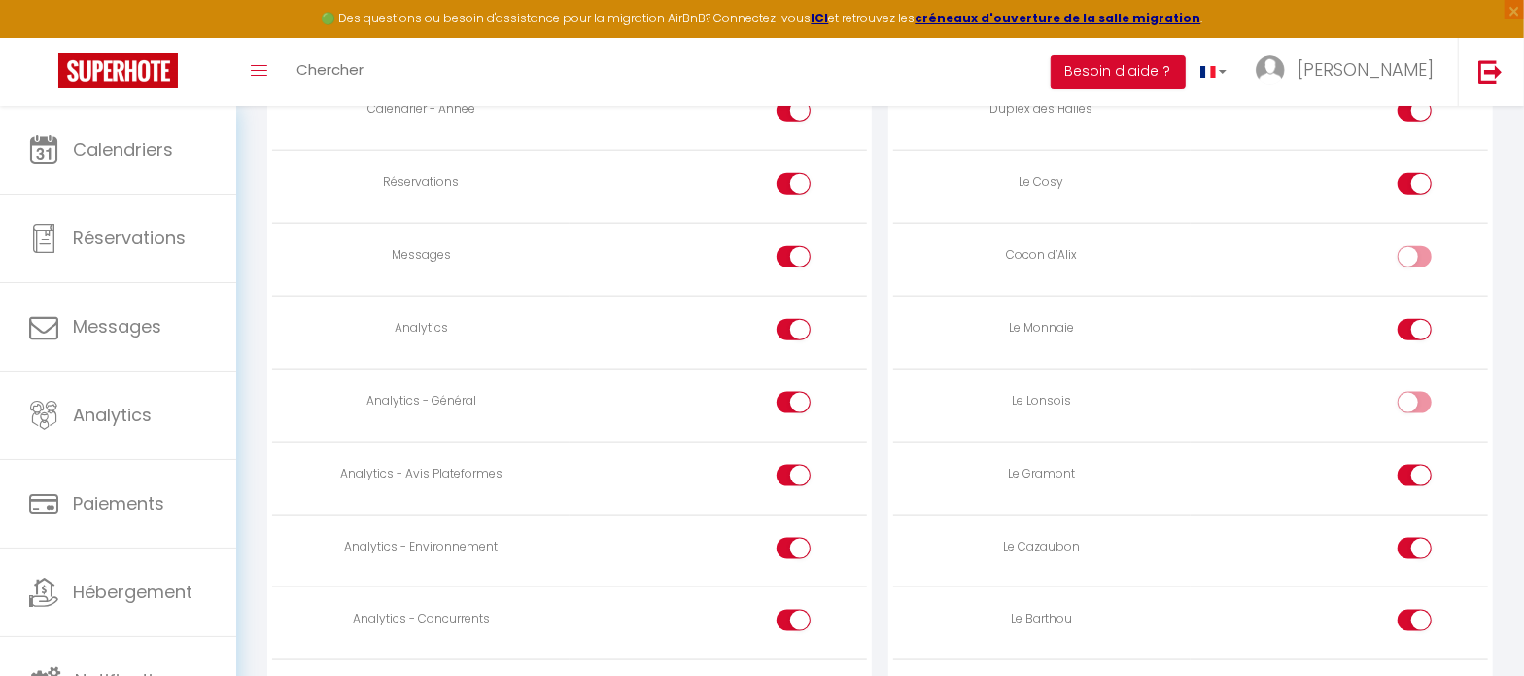
click at [788, 262] on div at bounding box center [794, 256] width 34 height 21
click at [794, 262] on input "checkbox" at bounding box center [811, 260] width 34 height 29
checkbox input "false"
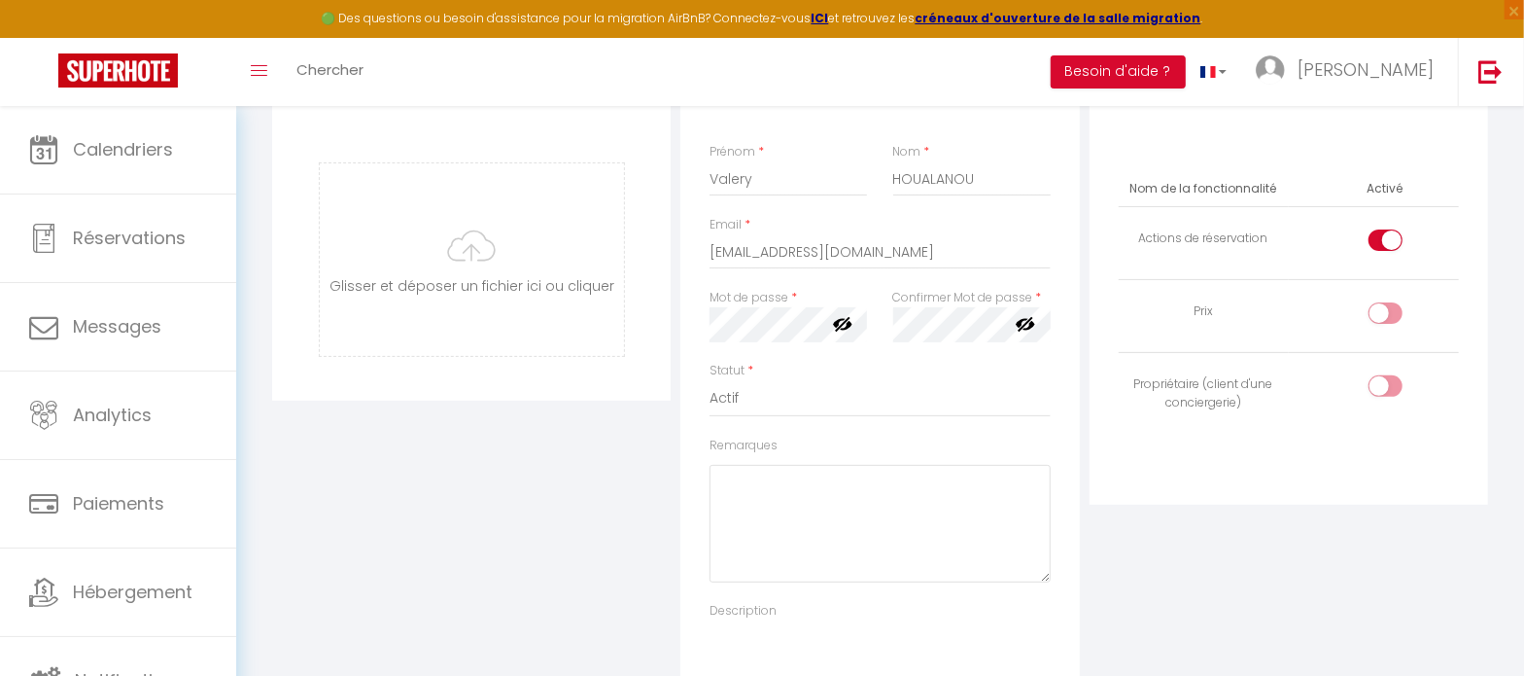
scroll to position [0, 0]
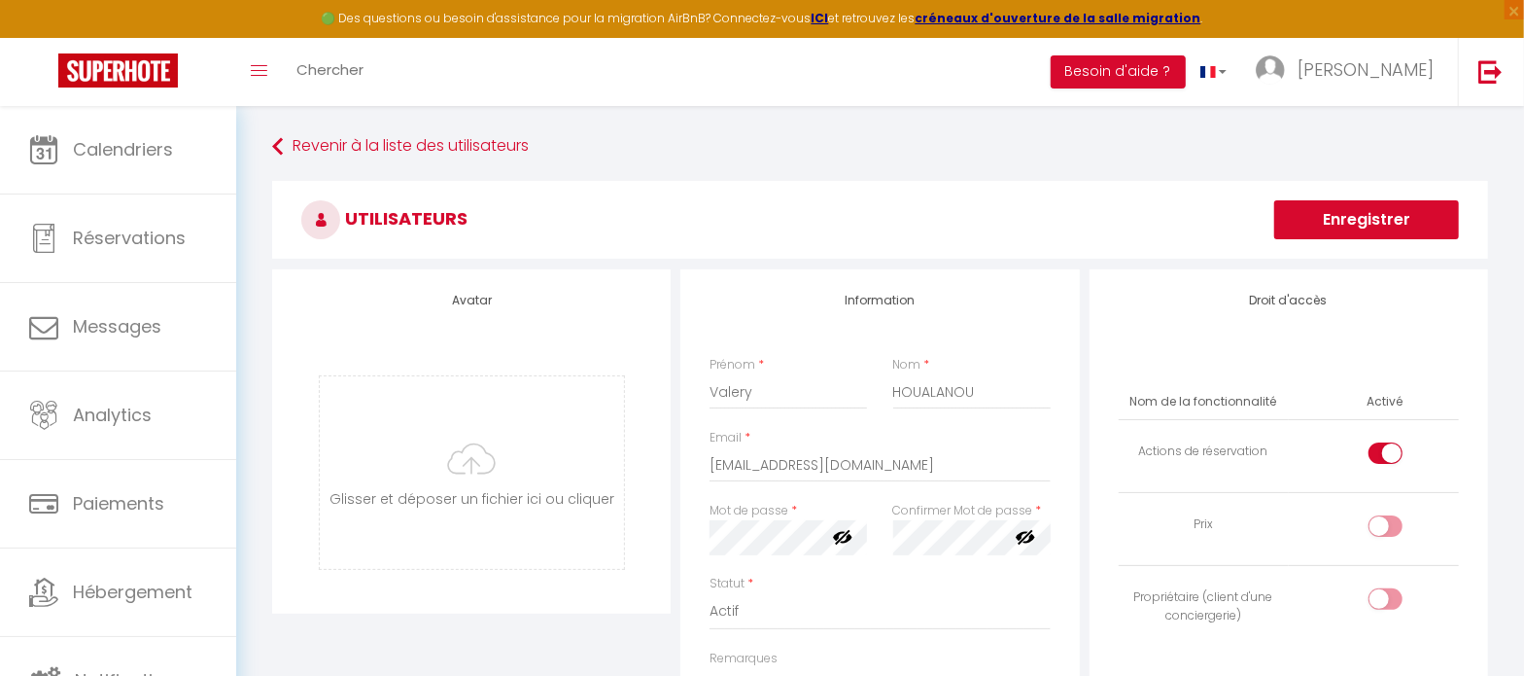
click at [1364, 220] on button "Enregistrer" at bounding box center [1367, 219] width 185 height 39
